Goal: Transaction & Acquisition: Book appointment/travel/reservation

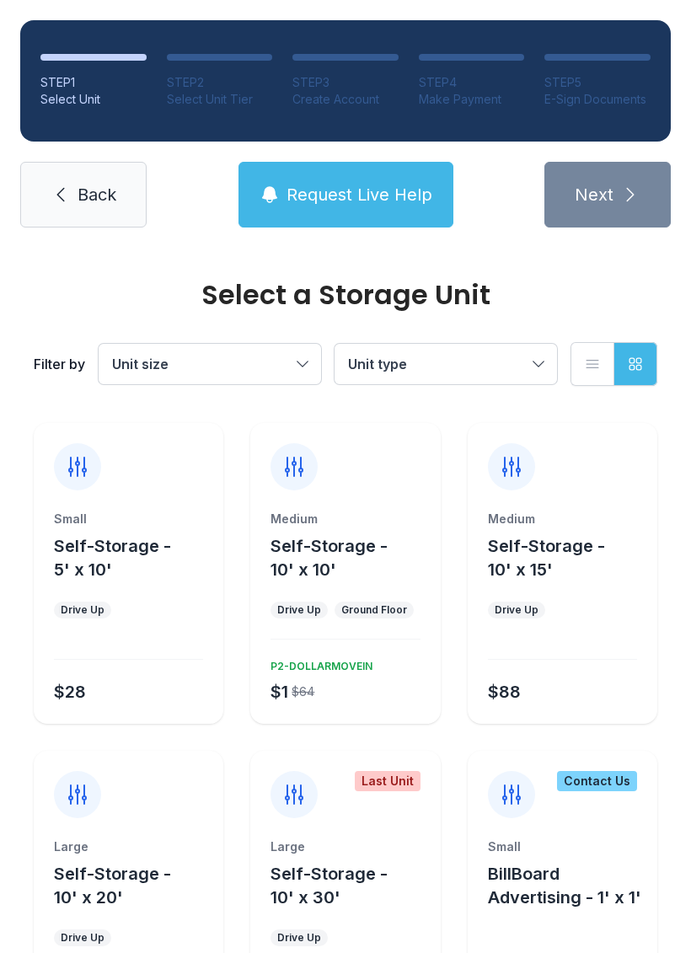
click at [361, 544] on span "Self-Storage - 10' x 10'" at bounding box center [329, 558] width 117 height 44
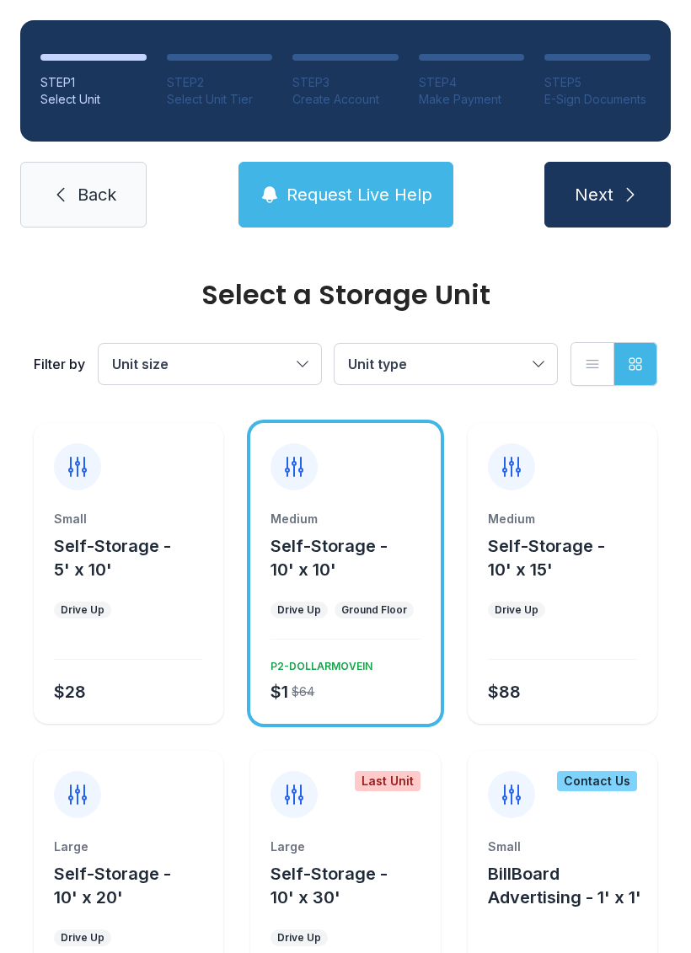
click at [619, 190] on button "Next" at bounding box center [607, 195] width 126 height 66
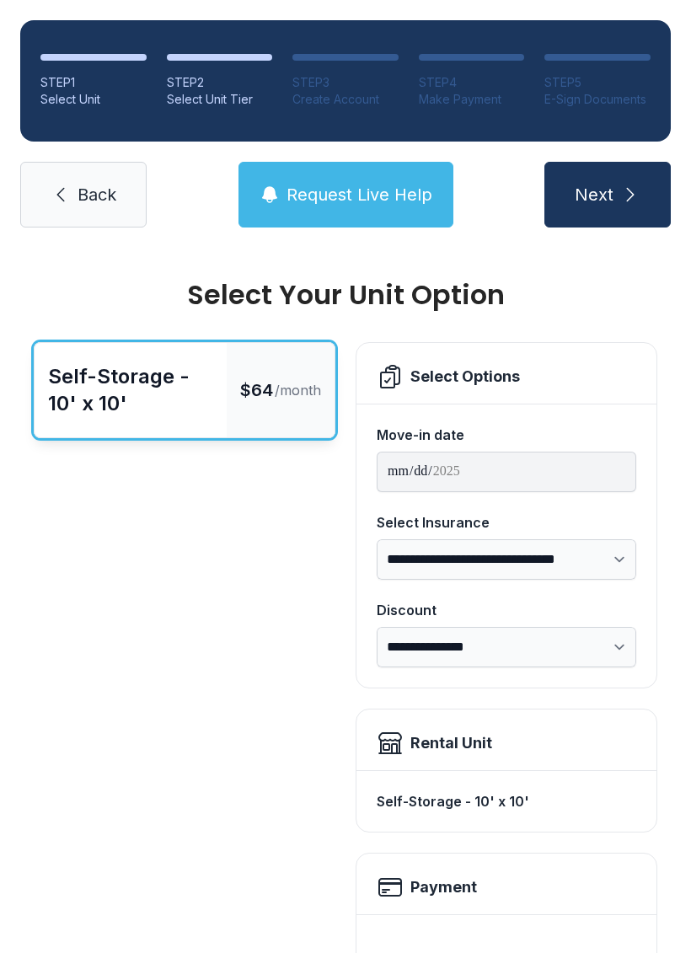
click at [120, 169] on link "Back" at bounding box center [83, 195] width 126 height 66
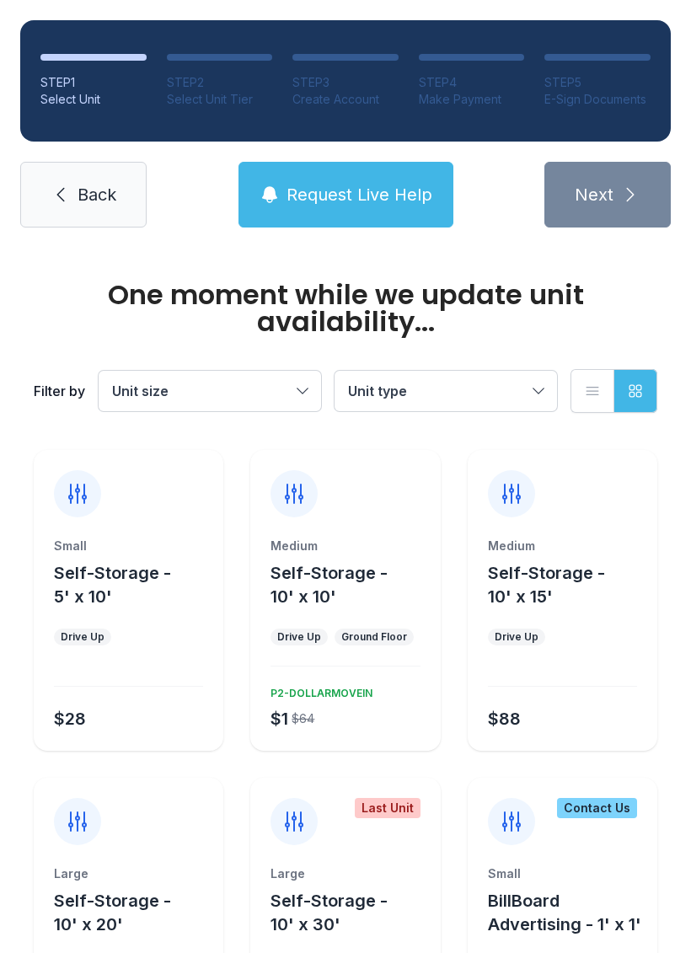
click at [123, 189] on link "Back" at bounding box center [83, 195] width 126 height 66
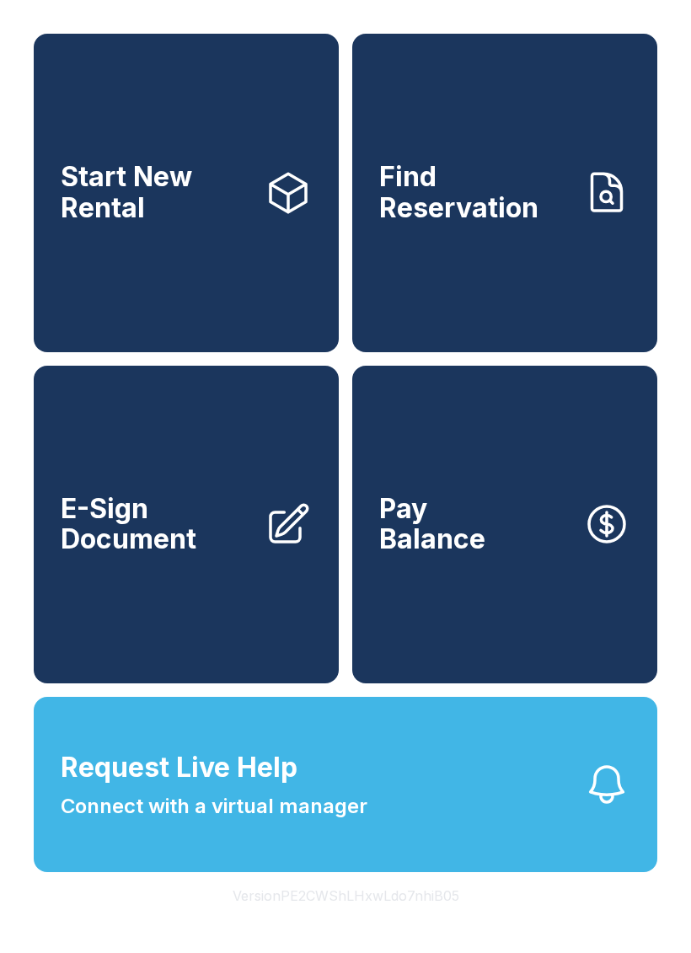
click at [258, 544] on link "E-Sign Document" at bounding box center [186, 525] width 305 height 319
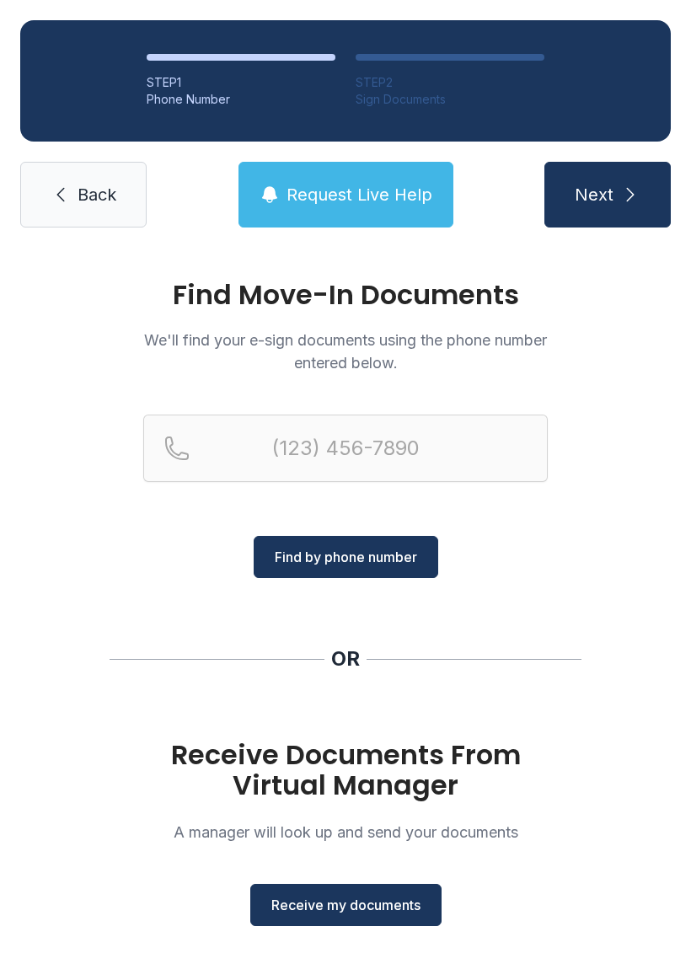
click at [312, 406] on div "Find Move-In Documents We'll find your e-sign documents using the phone number …" at bounding box center [345, 430] width 405 height 297
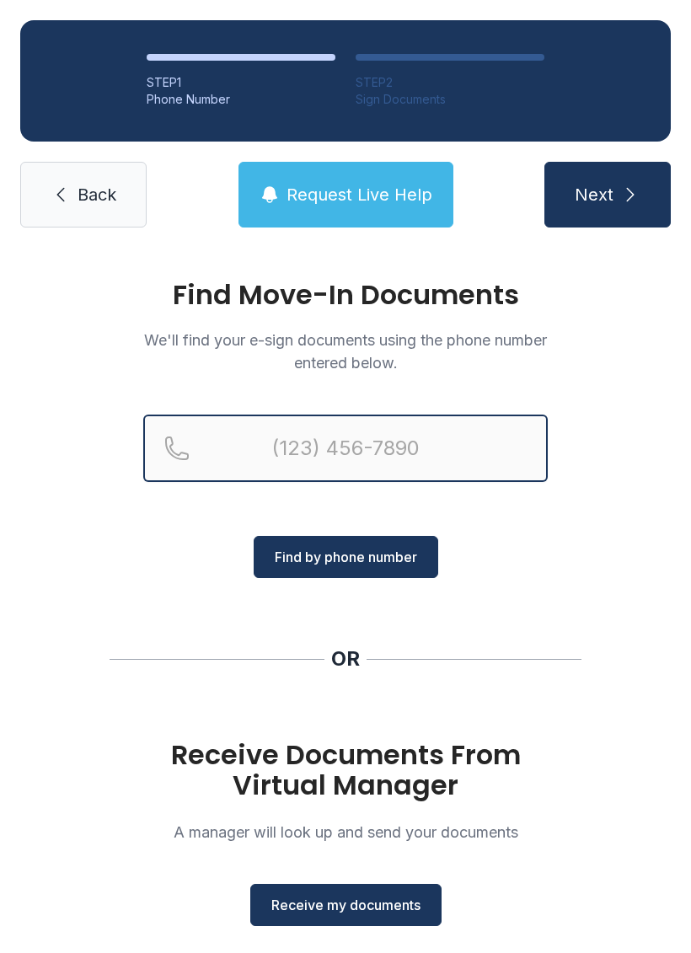
click at [322, 444] on input "Reservation phone number" at bounding box center [345, 448] width 405 height 67
type input "[PHONE_NUMBER]"
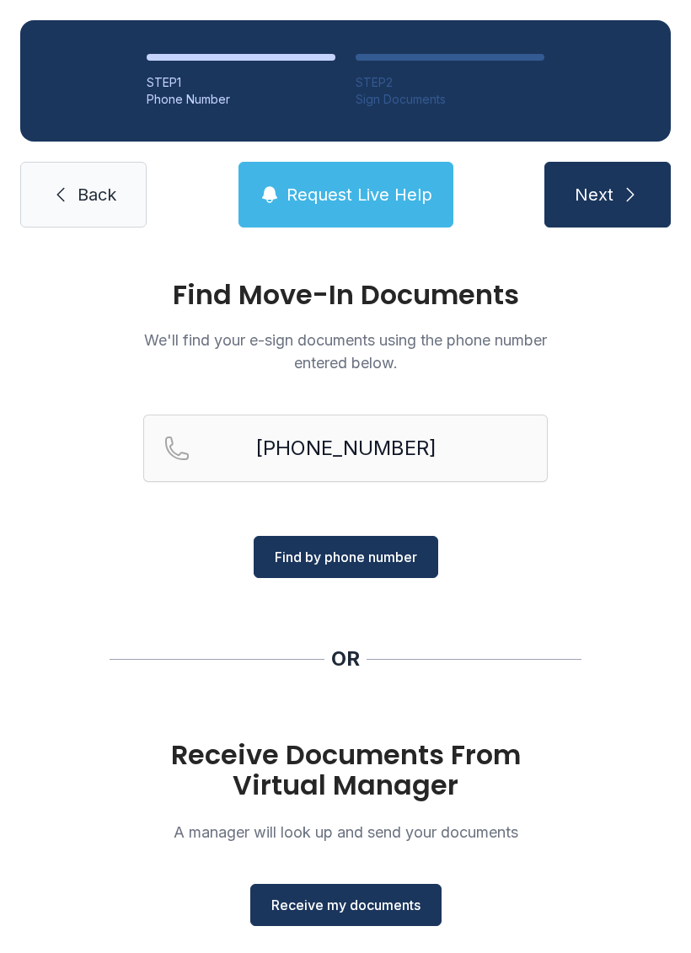
click at [416, 551] on span "Find by phone number" at bounding box center [346, 557] width 142 height 20
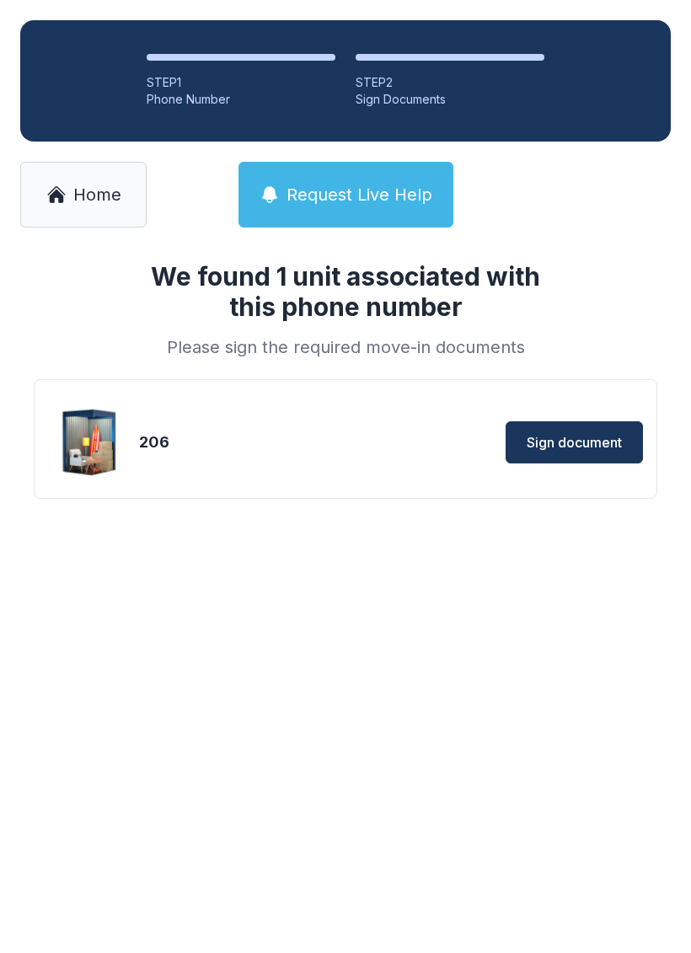
click at [619, 430] on button "Sign document" at bounding box center [574, 442] width 137 height 42
click at [94, 198] on span "Home" at bounding box center [97, 195] width 48 height 24
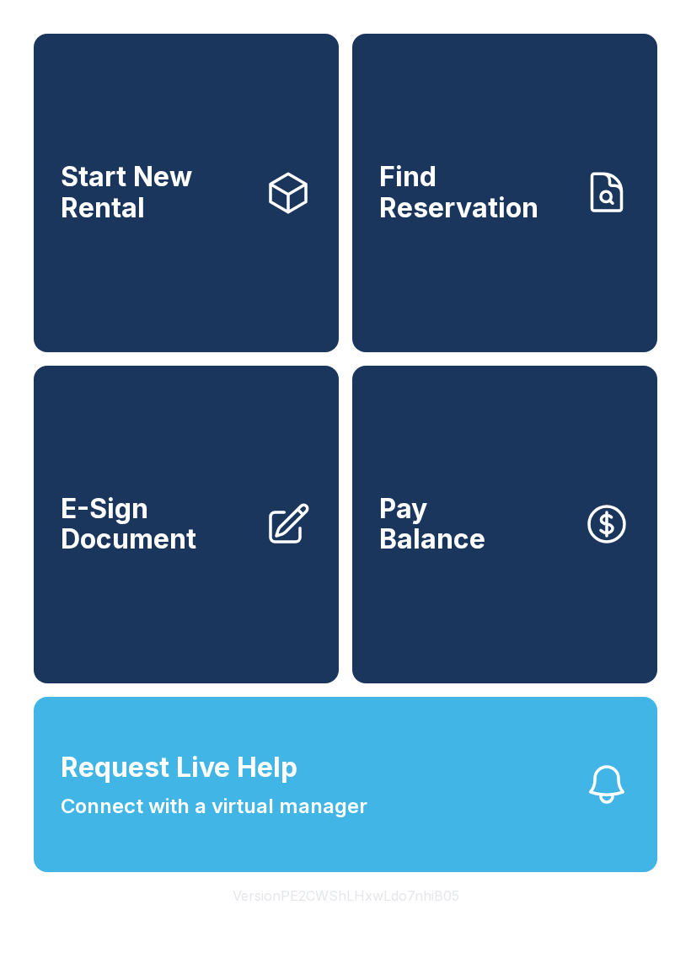
click at [449, 837] on button "Request Live Help Connect with a virtual manager" at bounding box center [346, 784] width 624 height 175
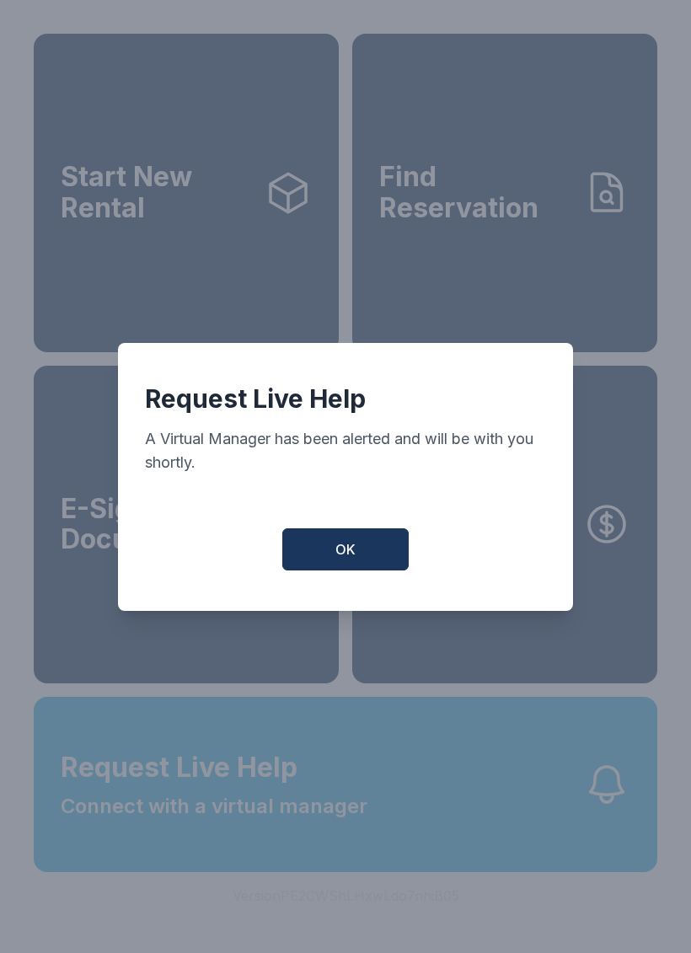
click at [369, 557] on button "OK" at bounding box center [345, 549] width 126 height 42
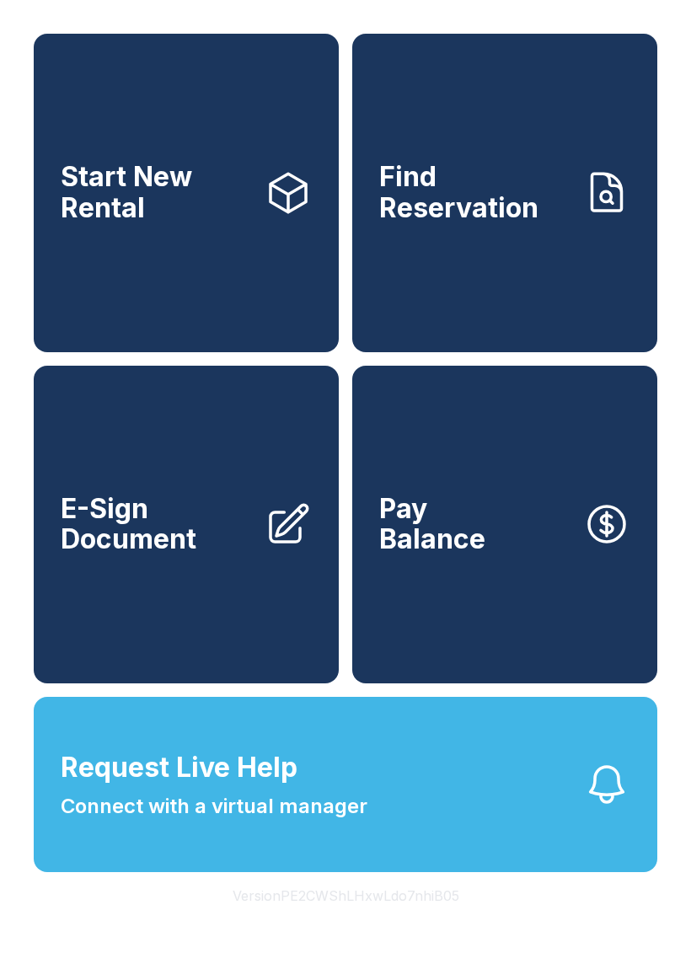
click at [199, 239] on link "Start New Rental" at bounding box center [186, 193] width 305 height 319
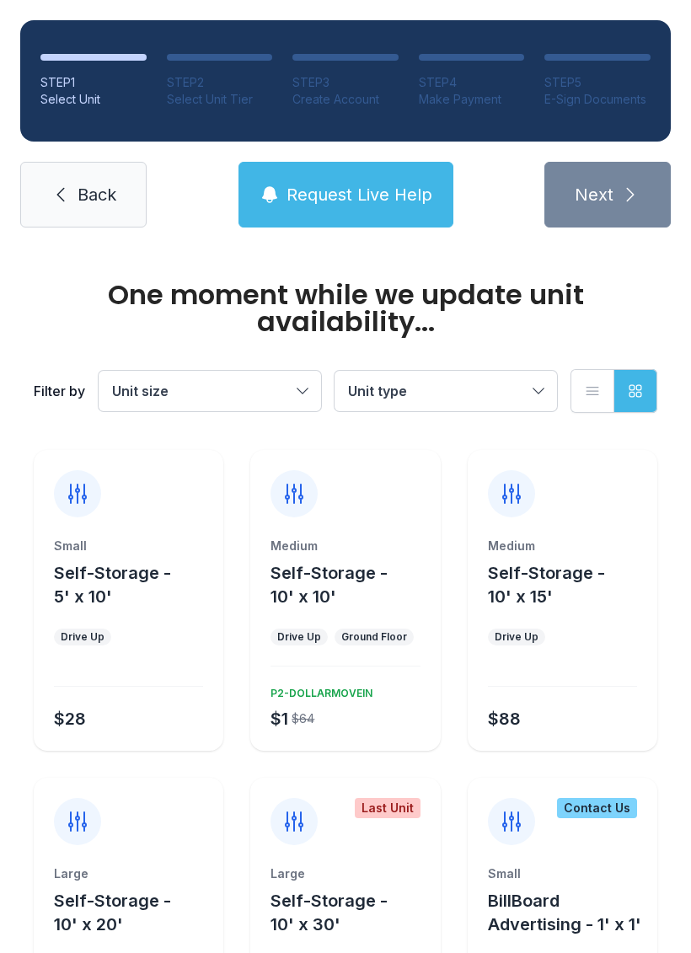
click at [378, 678] on div "Medium Self-Storage - 10' x 10' Drive Up Ground Floor $1 $64 P2-DOLLARMOVEIN" at bounding box center [345, 644] width 190 height 213
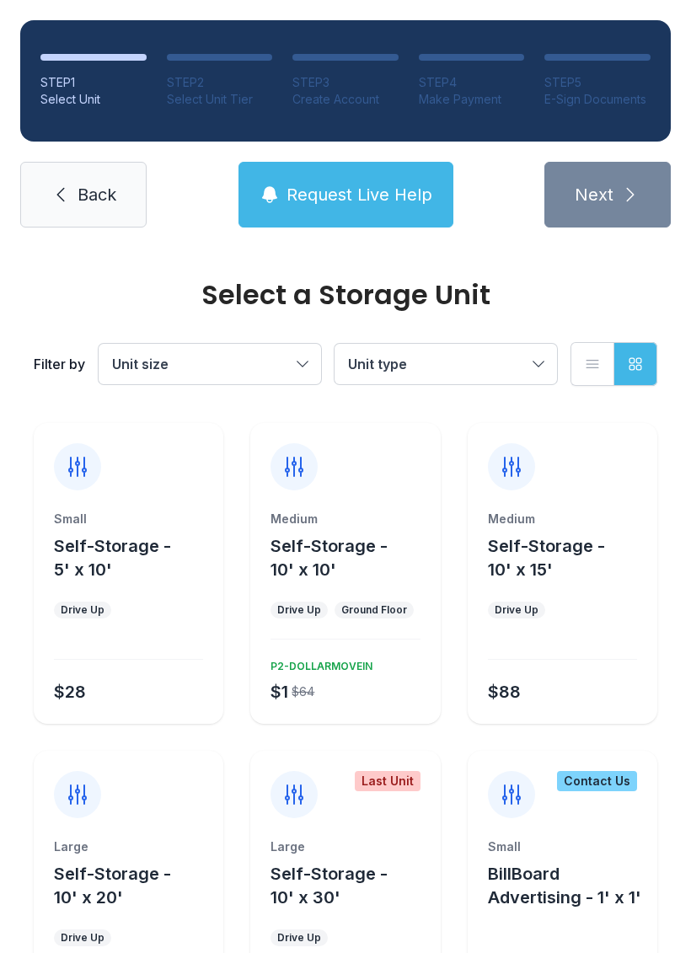
click at [371, 646] on div "Medium Self-Storage - 10' x 10' Drive Up Ground Floor $1 $64 P2-DOLLARMOVEIN" at bounding box center [345, 617] width 190 height 213
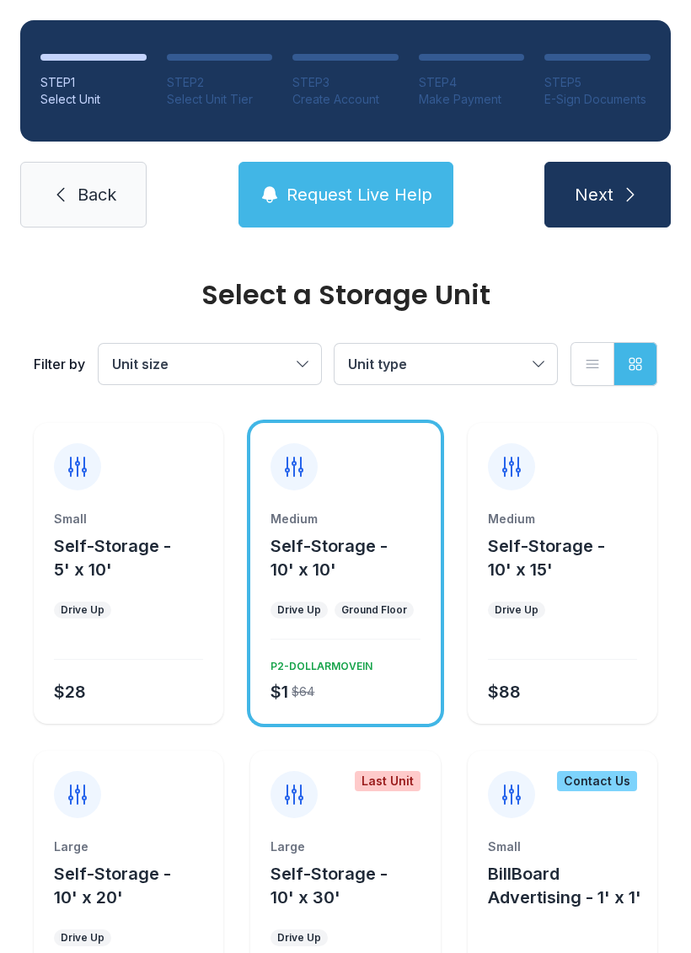
click at [626, 200] on icon "submit" at bounding box center [630, 195] width 20 height 20
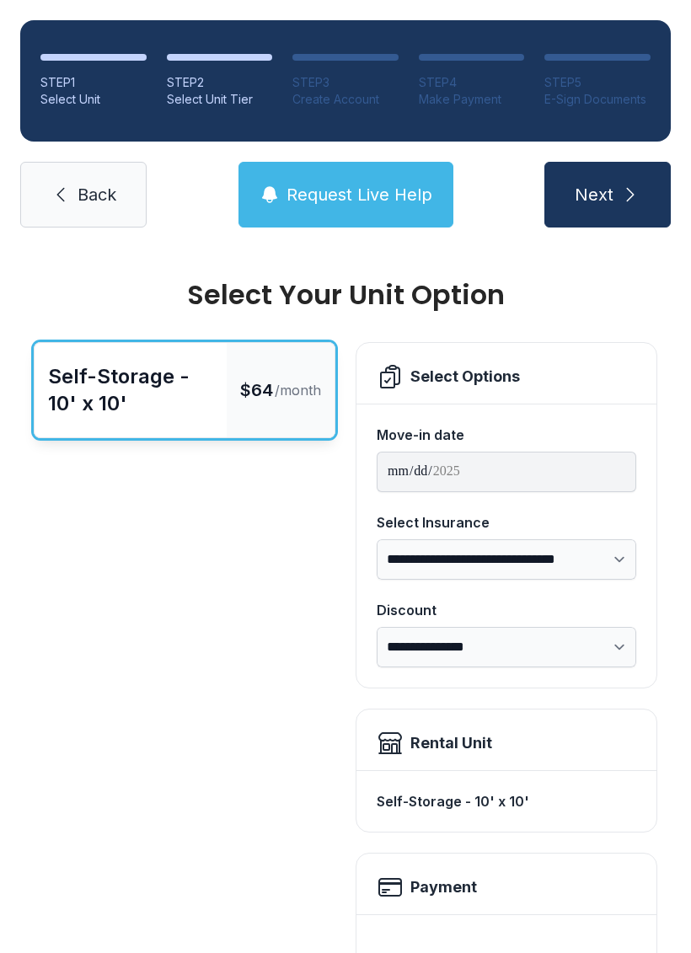
click at [72, 176] on link "Back" at bounding box center [83, 195] width 126 height 66
